Goal: Information Seeking & Learning: Learn about a topic

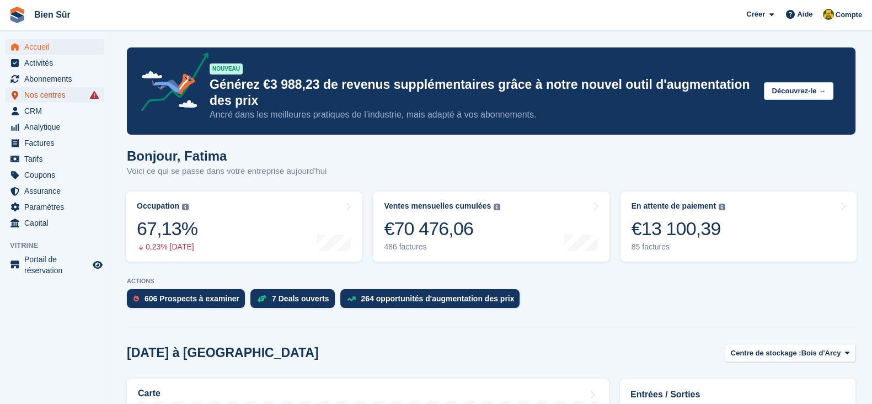
click at [47, 97] on span "Nos centres" at bounding box center [57, 94] width 66 height 15
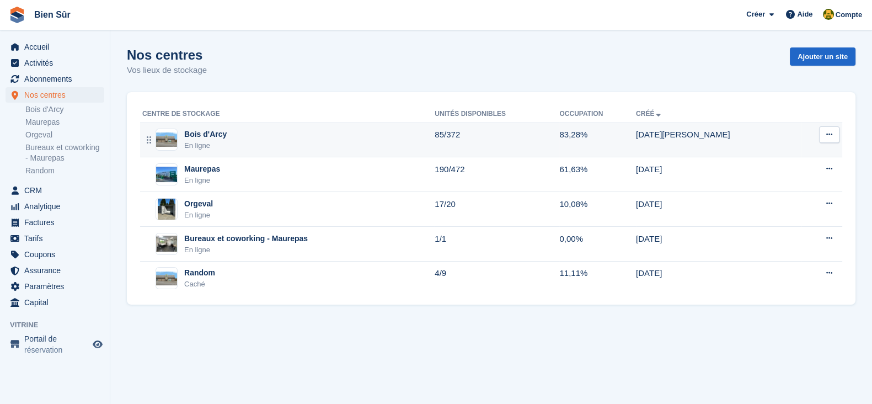
click at [268, 147] on div "Bois d'Arcy En ligne" at bounding box center [288, 140] width 292 height 23
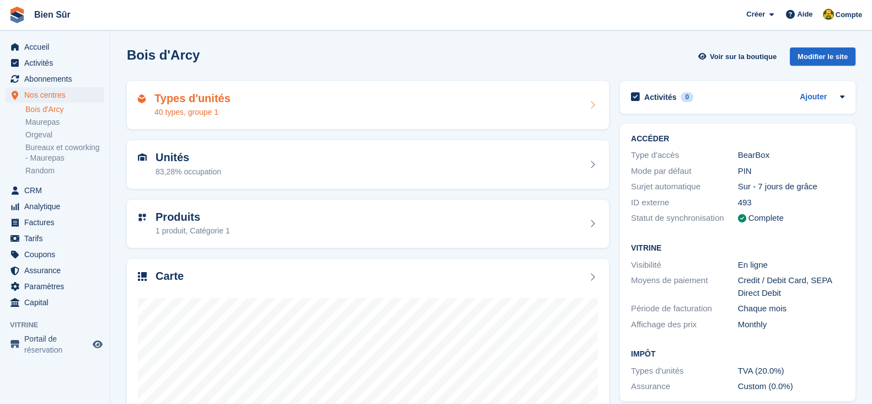
click at [211, 95] on h2 "Types d'unités" at bounding box center [192, 98] width 76 height 13
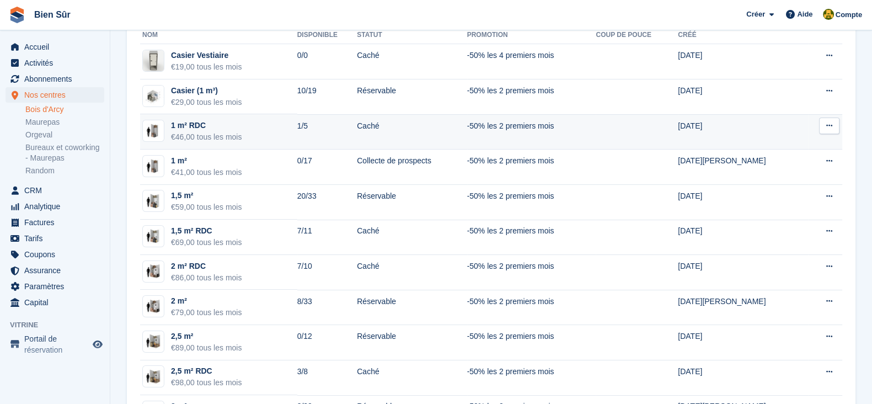
scroll to position [137, 0]
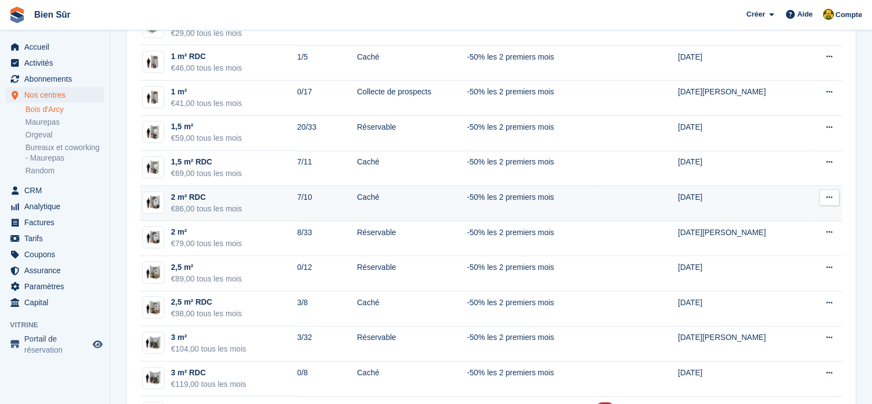
click at [297, 210] on td "2 m² RDC €86,00 tous les mois" at bounding box center [218, 203] width 157 height 35
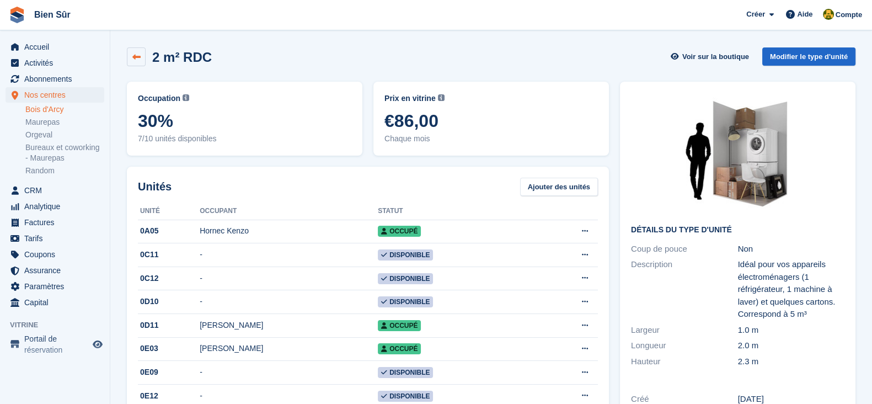
click at [137, 63] on link at bounding box center [136, 56] width 19 height 19
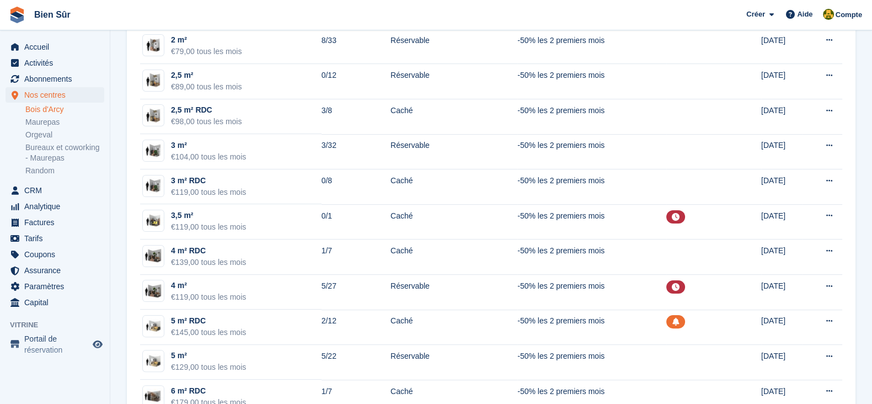
scroll to position [345, 0]
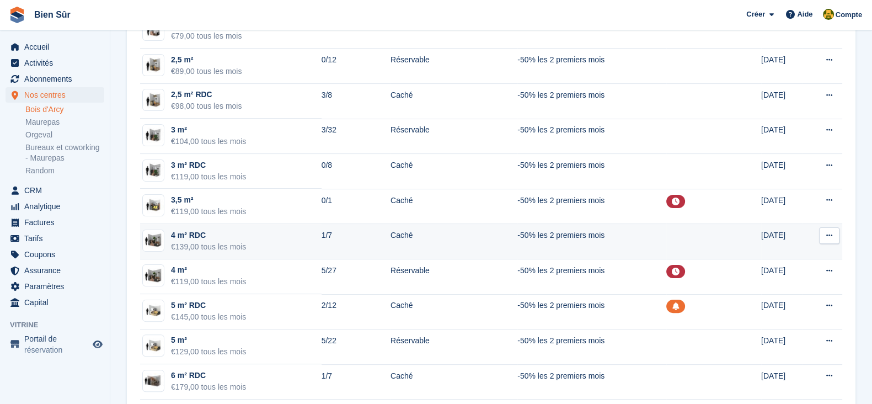
click at [323, 242] on td "1/7" at bounding box center [356, 241] width 69 height 35
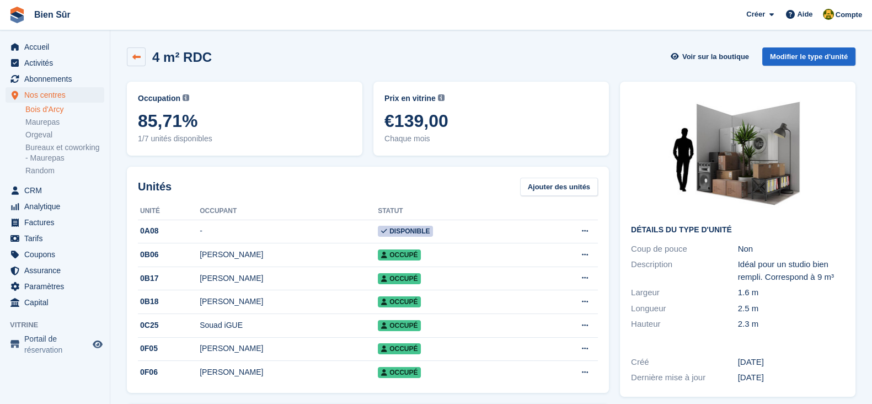
click at [137, 61] on icon at bounding box center [136, 57] width 8 height 8
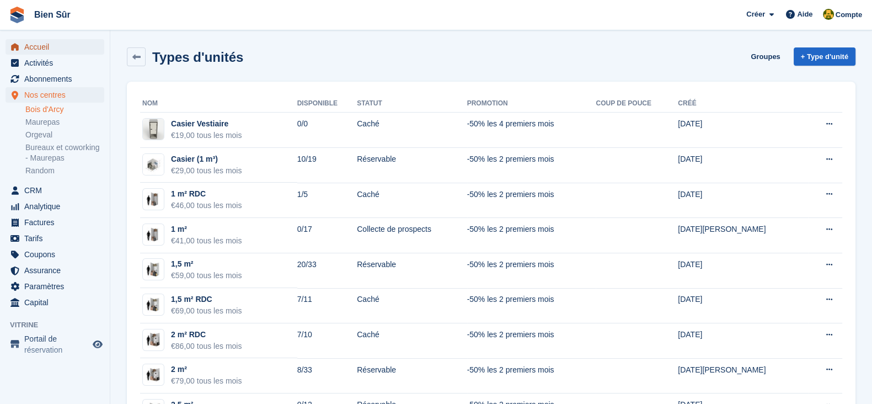
click at [44, 40] on span "Accueil" at bounding box center [57, 46] width 66 height 15
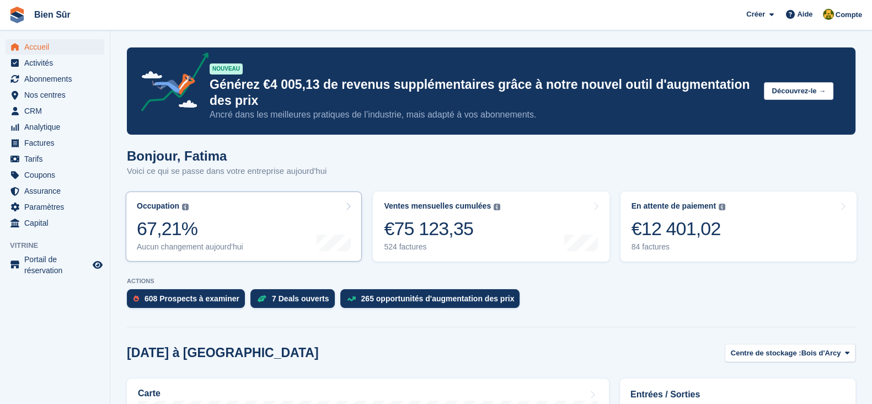
click at [218, 233] on div "67,21%" at bounding box center [190, 228] width 106 height 23
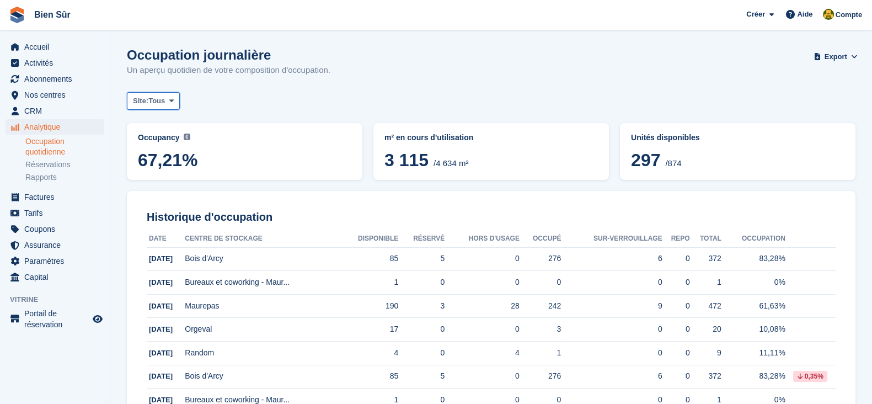
click at [150, 104] on span "Tous" at bounding box center [156, 100] width 17 height 11
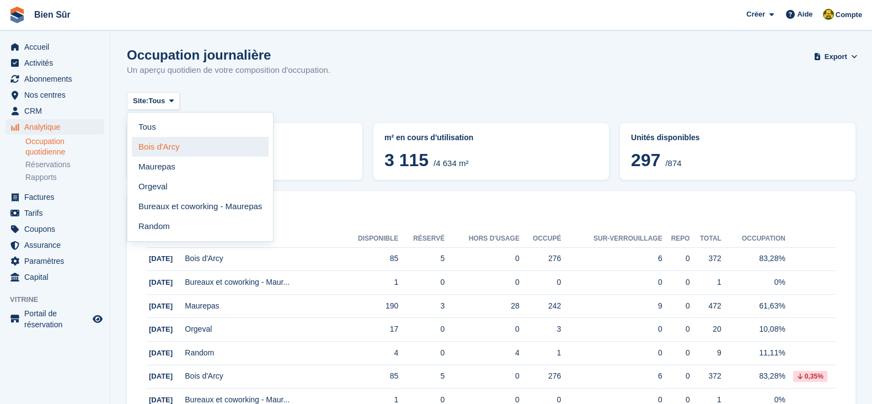
click at [156, 149] on link "Bois d'Arcy" at bounding box center [200, 147] width 137 height 20
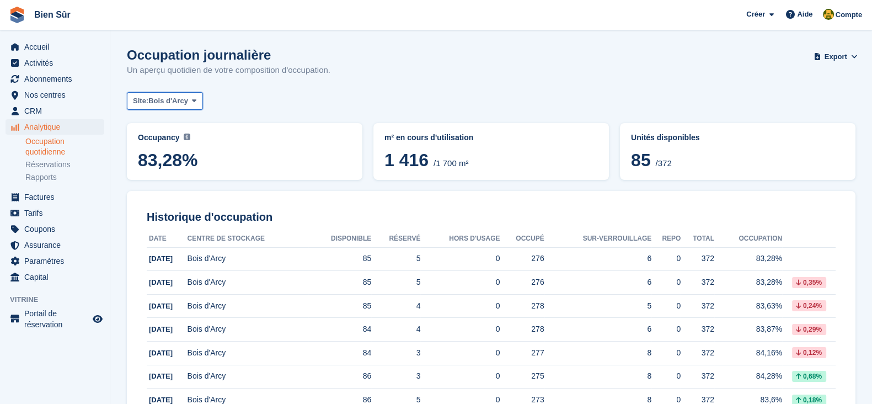
click at [150, 105] on span "Bois d'Arcy" at bounding box center [168, 100] width 40 height 11
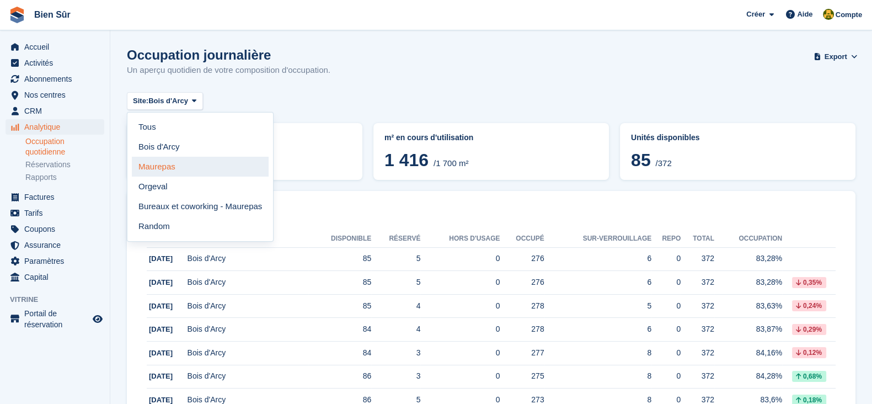
click at [164, 168] on link "Maurepas" at bounding box center [200, 167] width 137 height 20
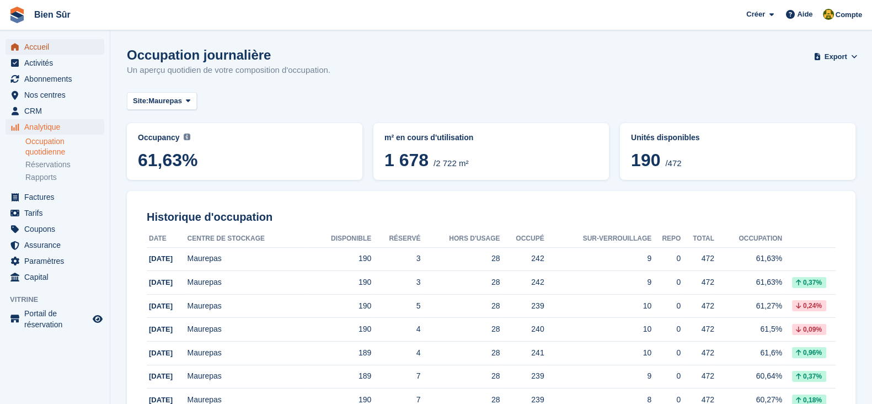
click at [41, 47] on span "Accueil" at bounding box center [57, 46] width 66 height 15
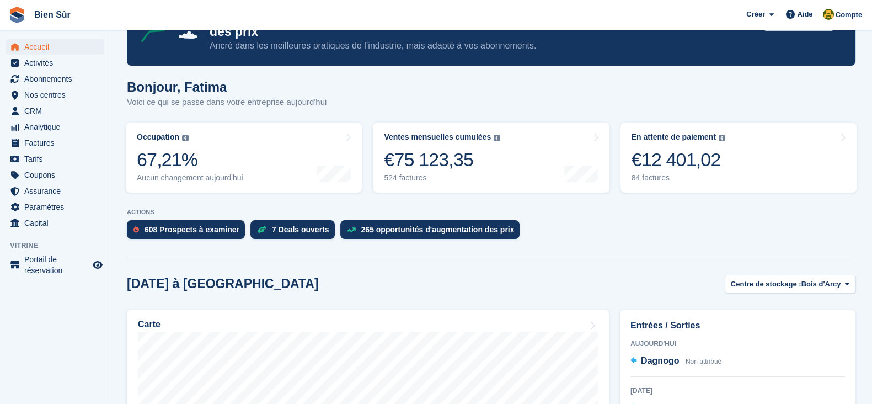
scroll to position [68, 0]
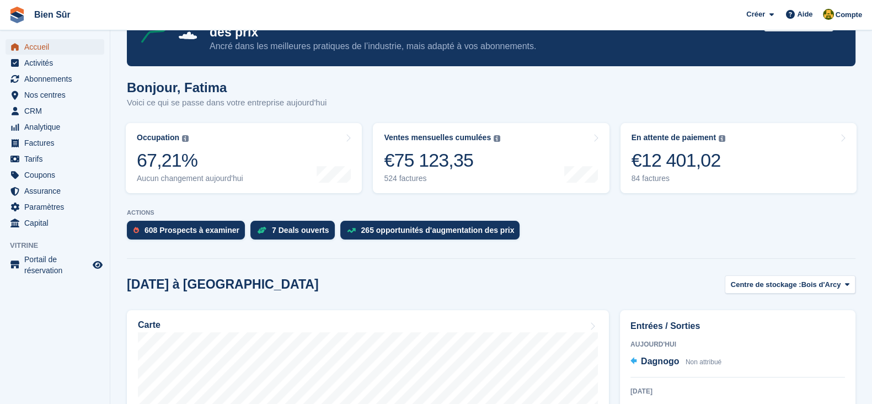
click at [50, 44] on span "Accueil" at bounding box center [57, 46] width 66 height 15
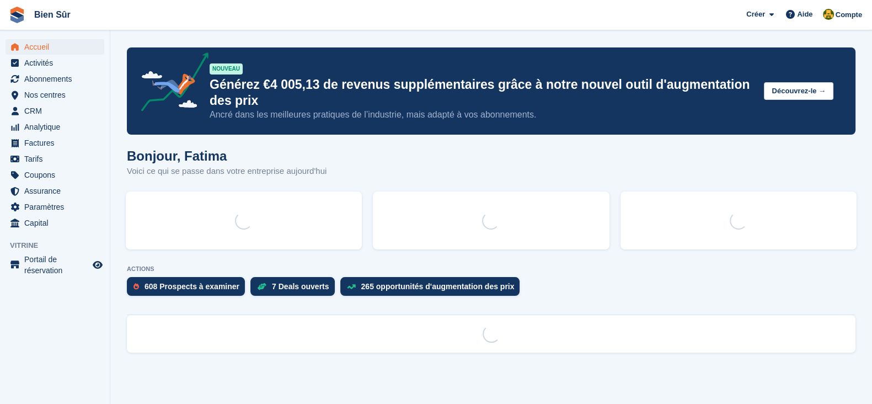
scroll to position [0, 0]
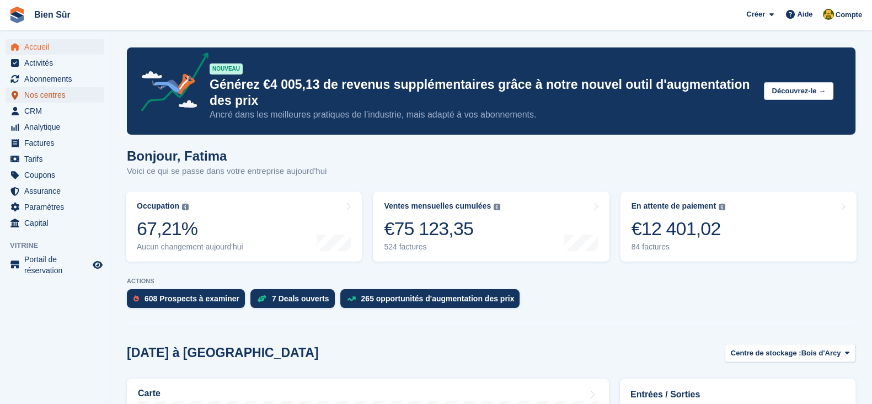
click at [37, 98] on span "Nos centres" at bounding box center [57, 94] width 66 height 15
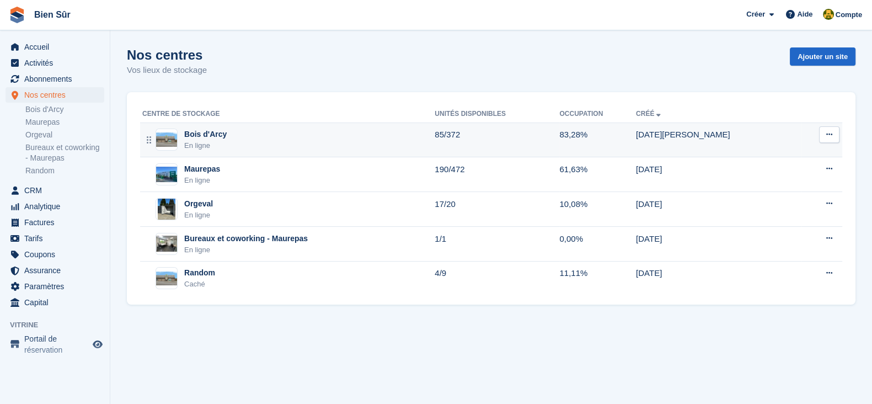
click at [217, 143] on div "En ligne" at bounding box center [205, 145] width 42 height 11
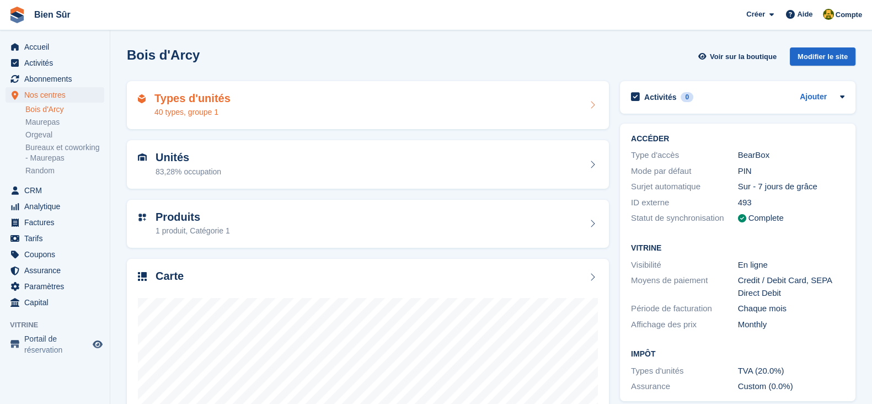
click at [207, 115] on div "40 types, groupe 1" at bounding box center [192, 112] width 76 height 12
click at [204, 109] on div "40 types, groupe 1" at bounding box center [192, 112] width 76 height 12
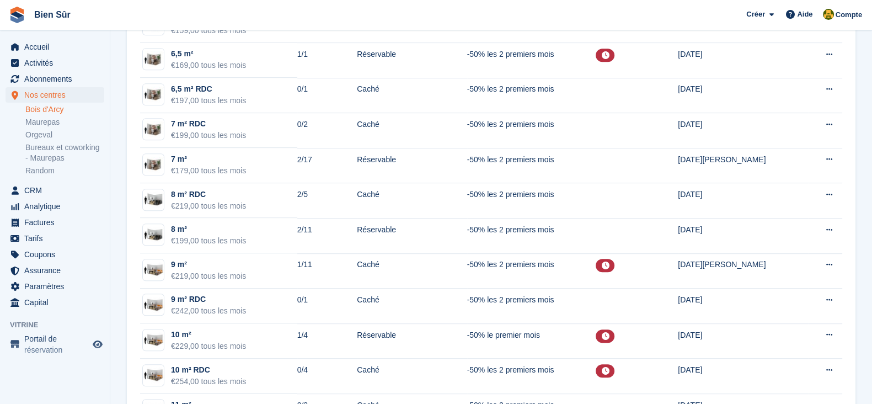
scroll to position [758, 0]
